Goal: Transaction & Acquisition: Obtain resource

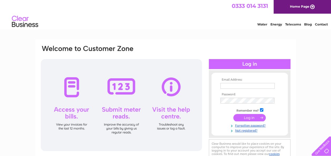
type input "redhouse@orpheusmail.co.uk"
click at [246, 116] on input "submit" at bounding box center [249, 117] width 32 height 7
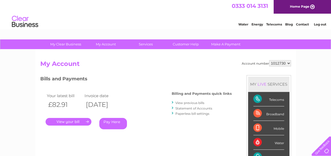
click at [62, 122] on link "." at bounding box center [68, 122] width 46 height 8
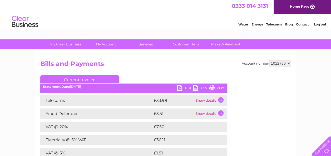
click at [180, 86] on link "PDF" at bounding box center [185, 89] width 16 height 8
